Goal: Task Accomplishment & Management: Manage account settings

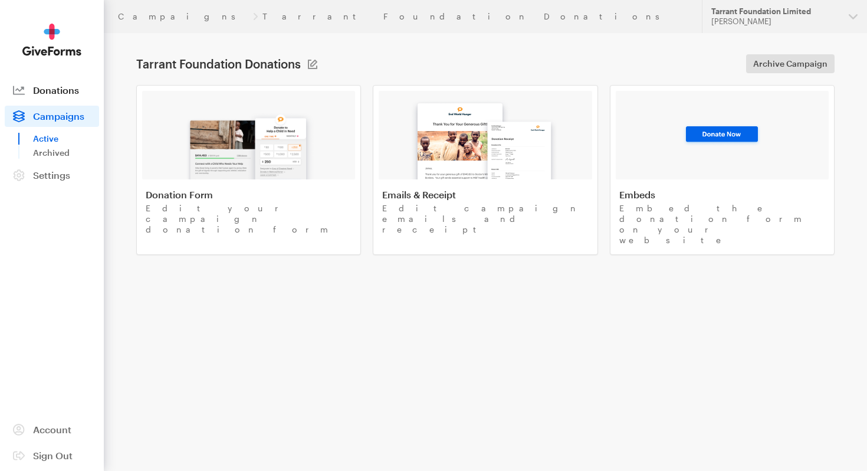
click at [50, 91] on span "Donations" at bounding box center [56, 89] width 46 height 11
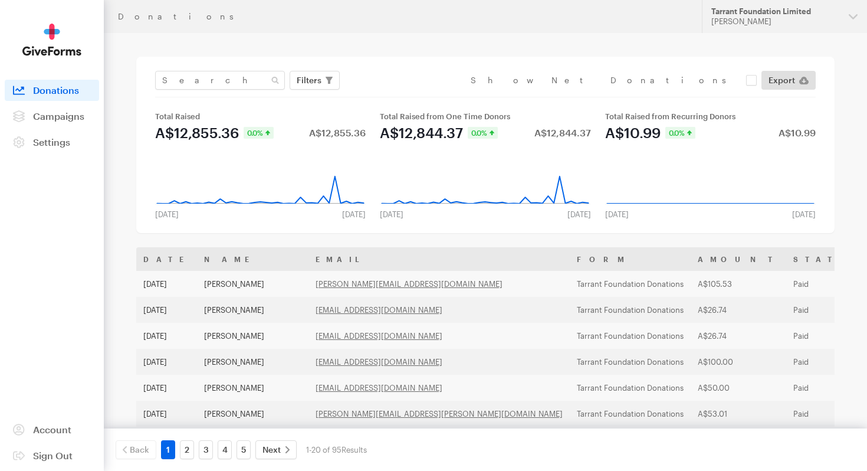
click at [370, 47] on main "Donations Filters Clear Filters Apply Date Jul 28, 2025 - Aug 24, 2025 Forms Ta…" at bounding box center [433, 445] width 849 height 824
click at [290, 52] on main "Donations Filters Clear Filters Apply Date Jul 28, 2025 - Aug 24, 2025 Forms Ta…" at bounding box center [433, 445] width 849 height 824
click at [433, 63] on div "Filters Clear Filters Apply Date Jul 28, 2025 - Aug 24, 2025 Forms Tarrant Foun…" at bounding box center [485, 145] width 698 height 176
